Goal: Task Accomplishment & Management: Use online tool/utility

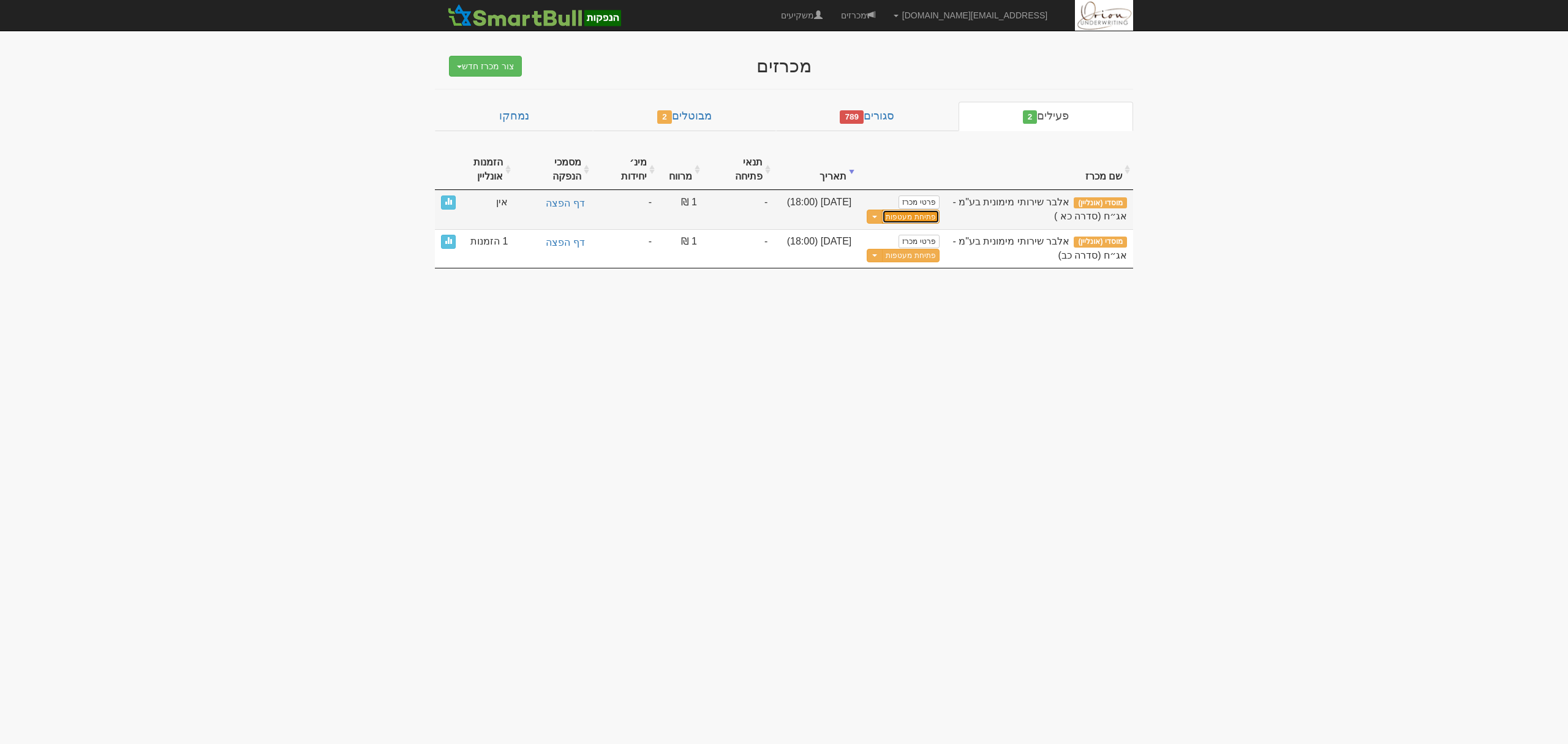
click at [905, 213] on button "פתיחת מעטפות" at bounding box center [910, 217] width 57 height 14
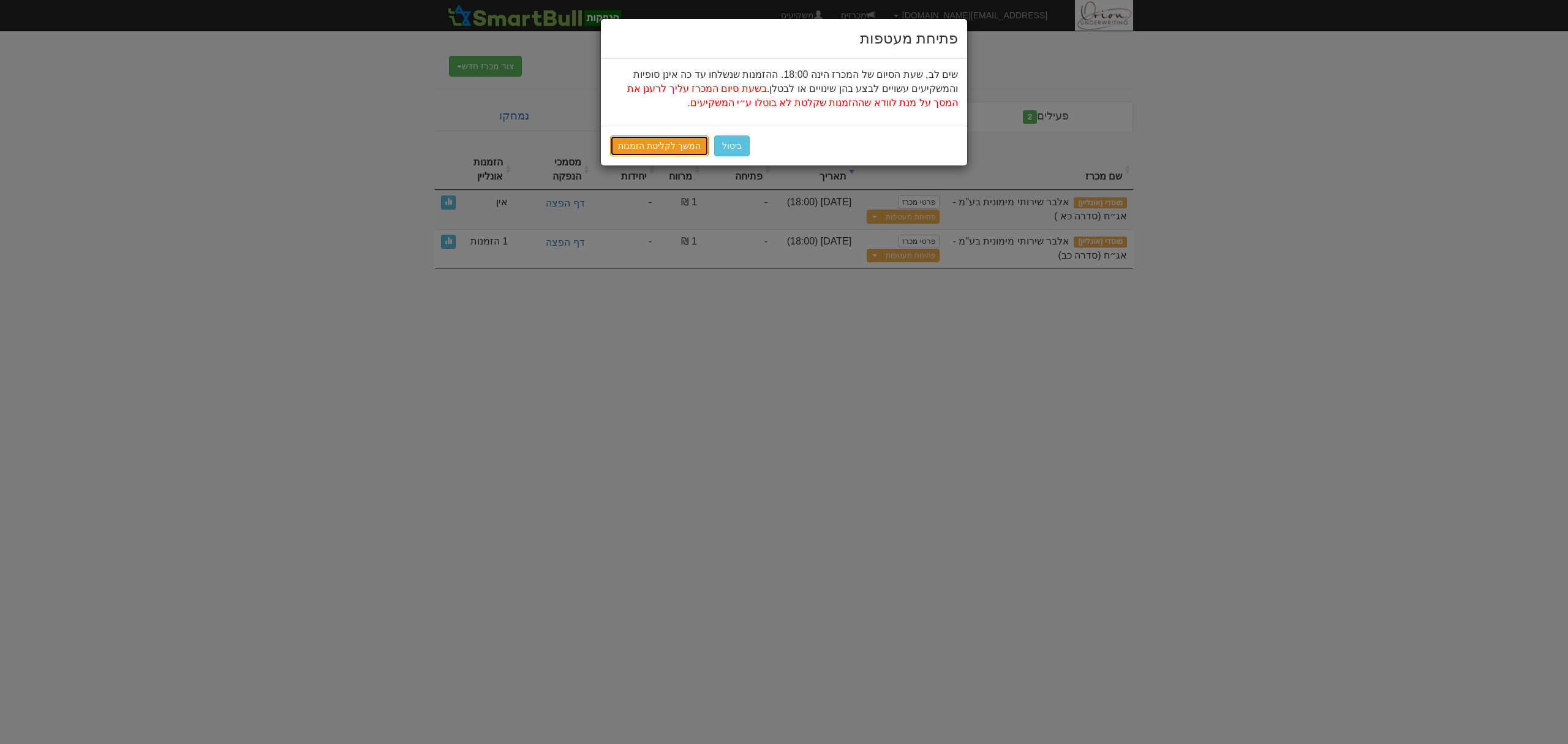
click at [676, 142] on link "המשך לקליטת הזמנות" at bounding box center [660, 146] width 99 height 21
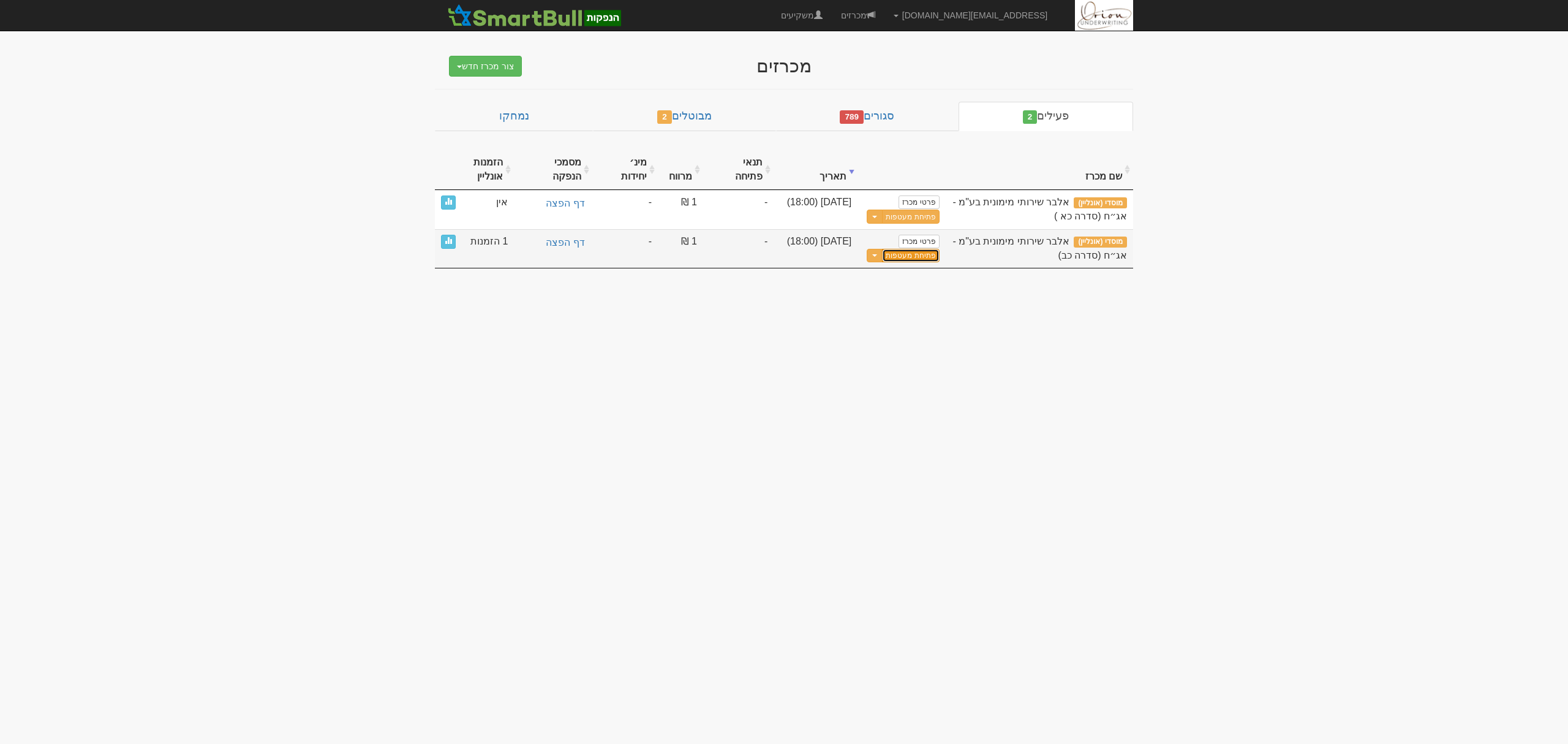
click at [896, 253] on button "פתיחת מעטפות" at bounding box center [910, 256] width 57 height 14
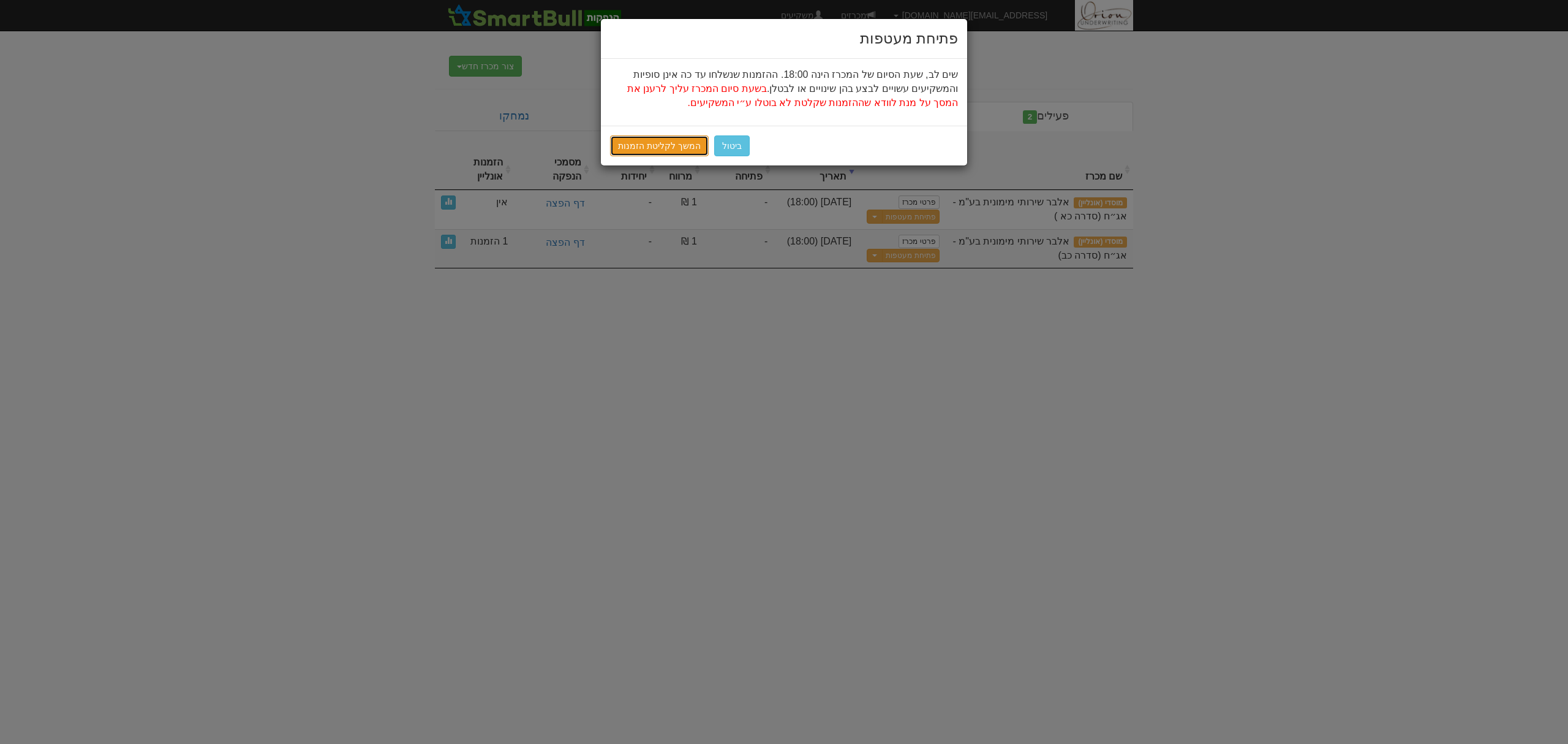
click at [672, 141] on link "המשך לקליטת הזמנות" at bounding box center [660, 146] width 99 height 21
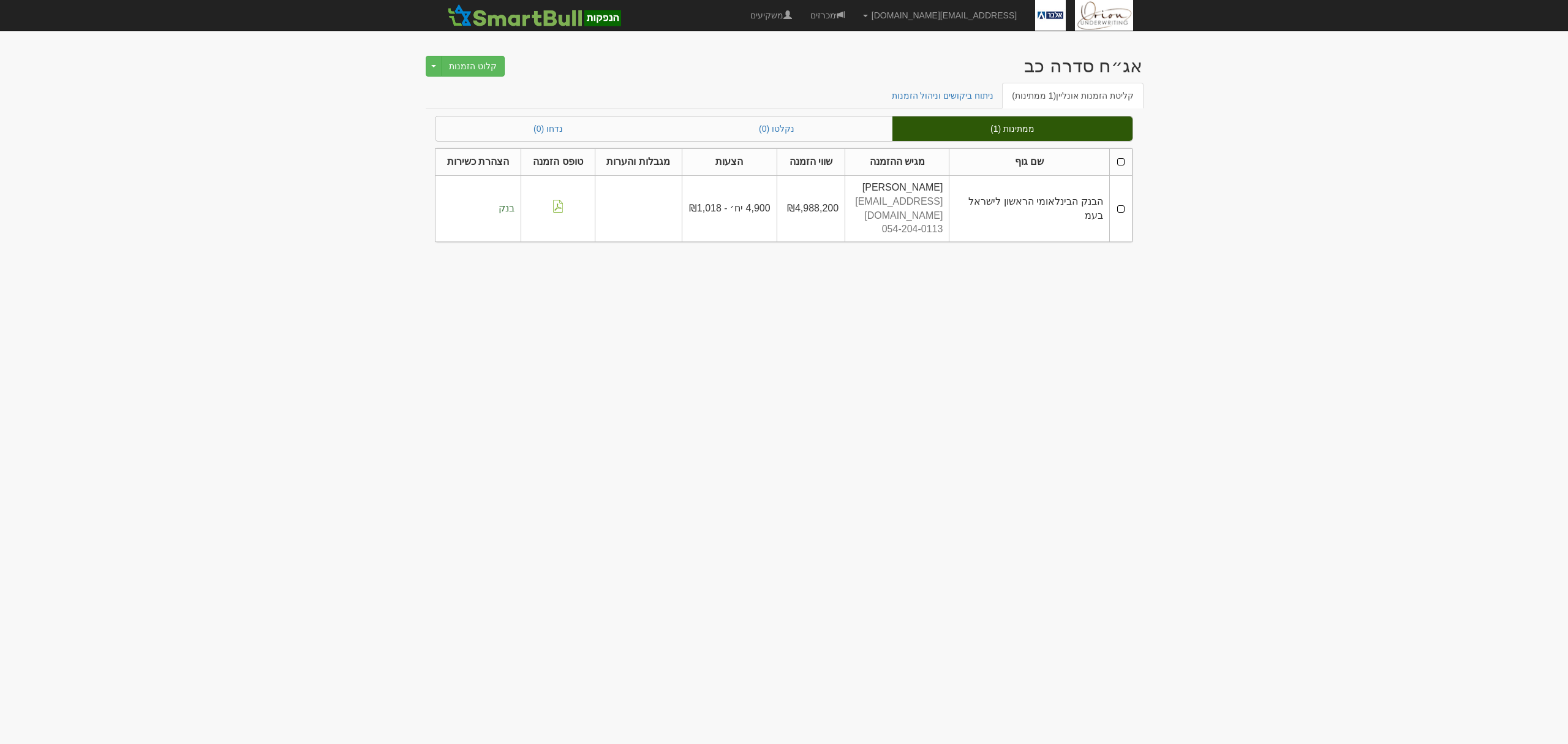
click at [1126, 163] on th at bounding box center [1120, 162] width 23 height 27
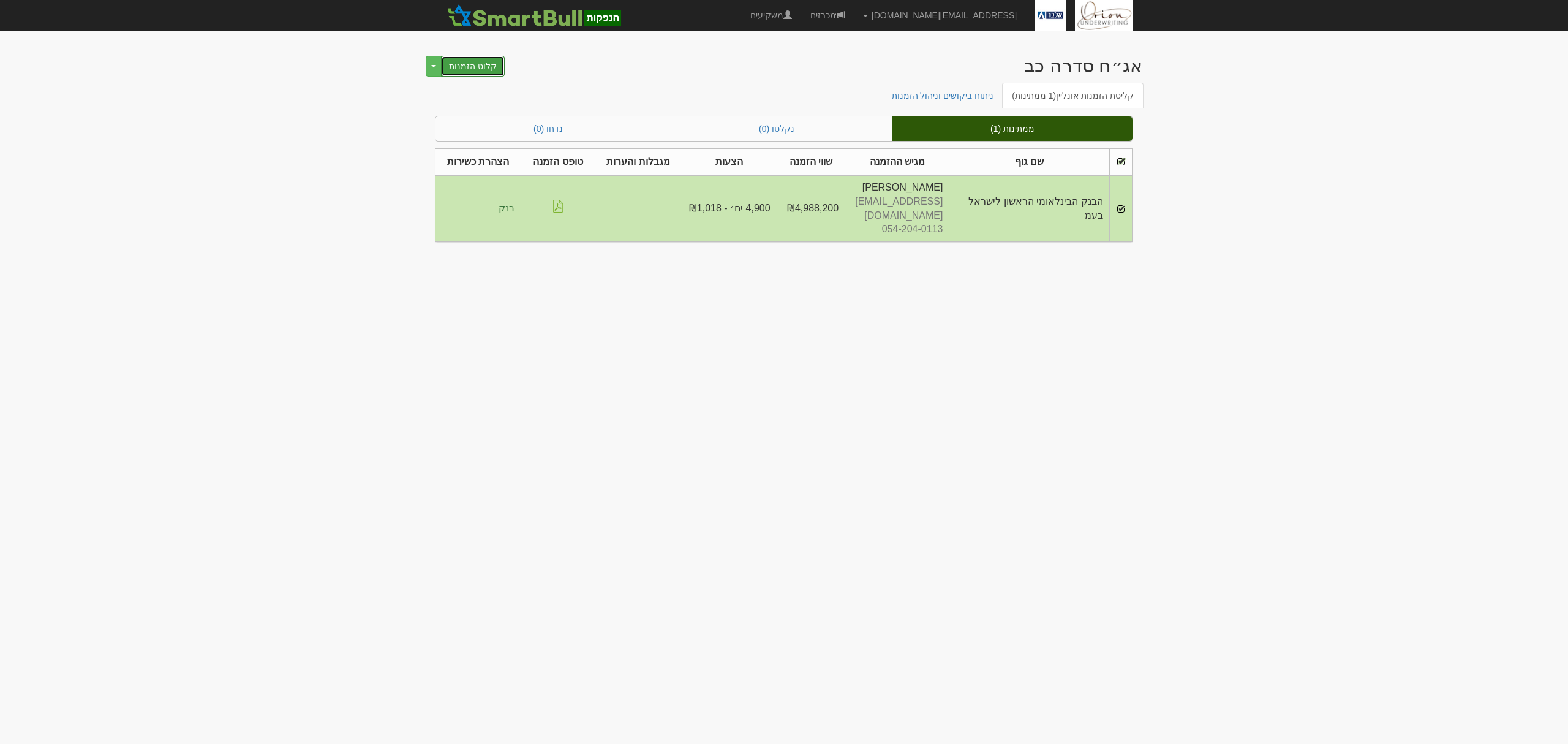
click at [464, 69] on button "קלוט הזמנות" at bounding box center [473, 66] width 64 height 21
